Goal: Task Accomplishment & Management: Manage account settings

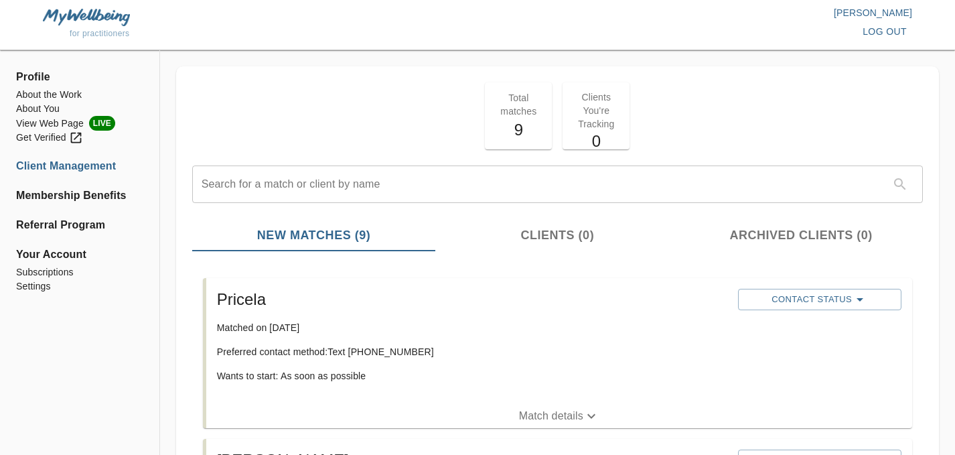
click at [891, 33] on span "log out" at bounding box center [885, 31] width 44 height 17
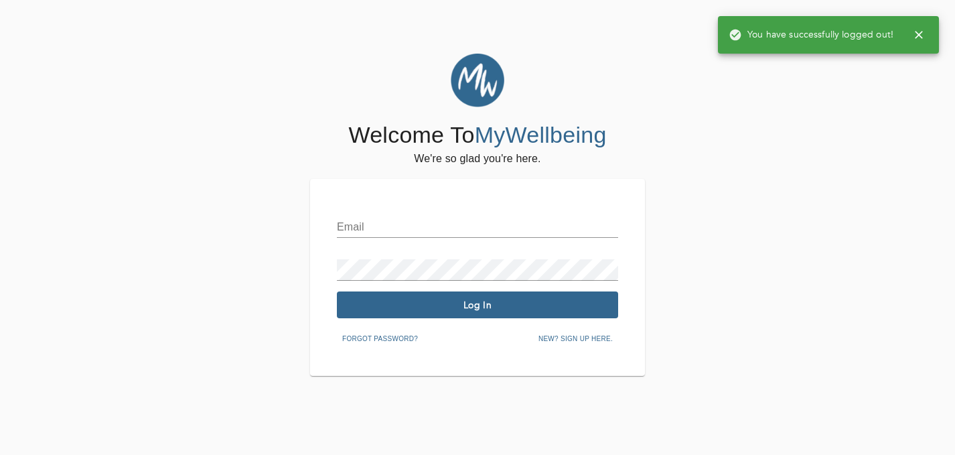
type input "[EMAIL_ADDRESS][DOMAIN_NAME]"
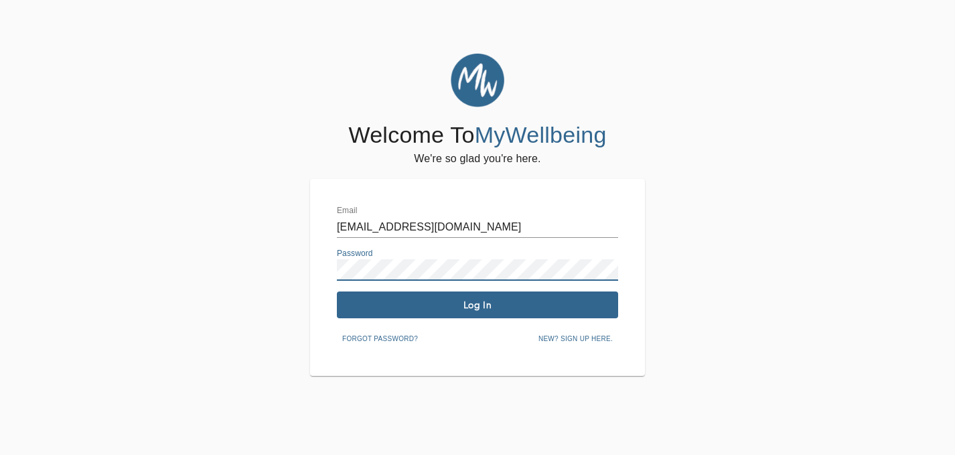
click at [476, 300] on span "Log In" at bounding box center [477, 305] width 271 height 13
